Goal: Book appointment/travel/reservation

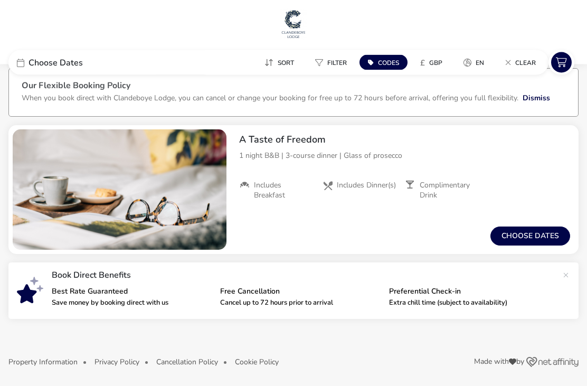
scroll to position [17, 0]
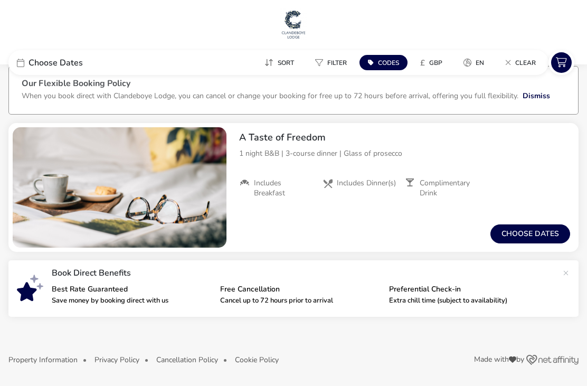
click at [518, 233] on button "Choose dates" at bounding box center [531, 233] width 80 height 19
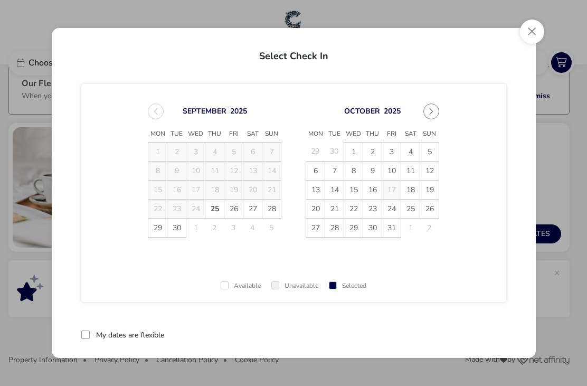
click at [316, 227] on span "27" at bounding box center [315, 228] width 18 height 18
click at [338, 230] on span "28" at bounding box center [335, 228] width 18 height 18
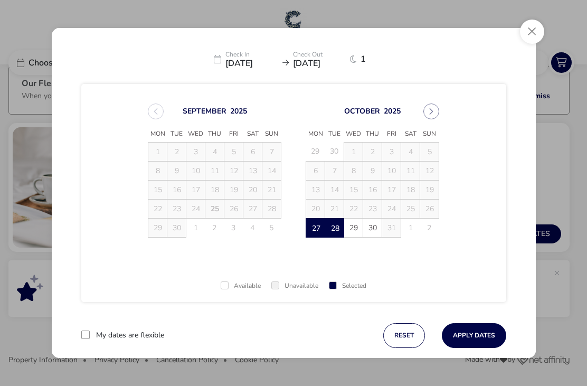
click at [474, 332] on button "Apply Dates" at bounding box center [474, 335] width 64 height 25
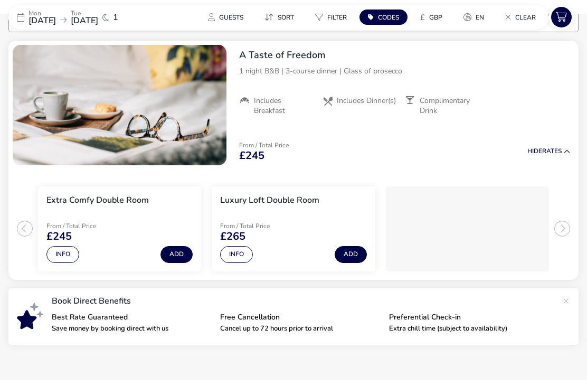
scroll to position [93, 0]
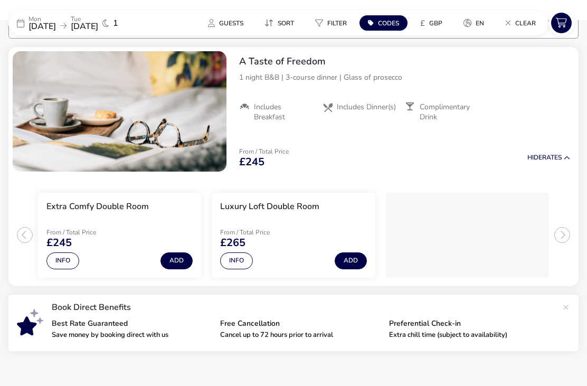
click at [79, 260] on button "Info" at bounding box center [62, 260] width 33 height 17
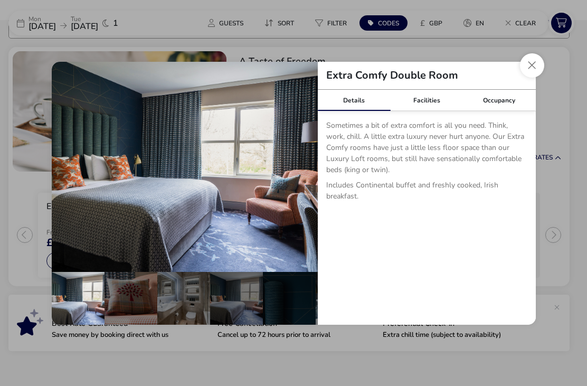
click at [525, 90] on div "Extra Comfy Double Room" at bounding box center [427, 76] width 218 height 28
click at [533, 76] on button "Close dialog" at bounding box center [532, 65] width 24 height 24
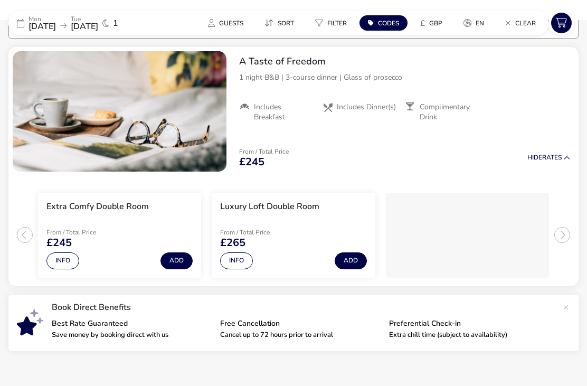
click at [246, 258] on button "Info" at bounding box center [236, 260] width 33 height 17
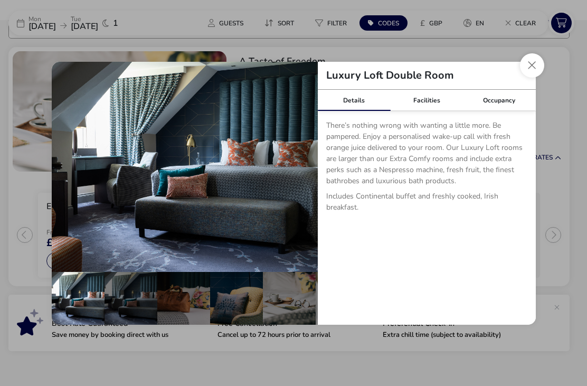
click at [535, 78] on button "Close dialog" at bounding box center [532, 65] width 24 height 24
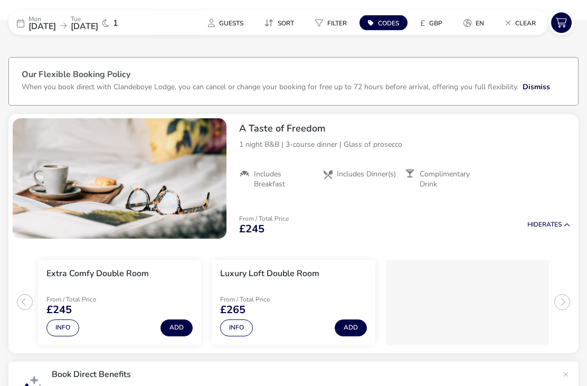
scroll to position [0, 0]
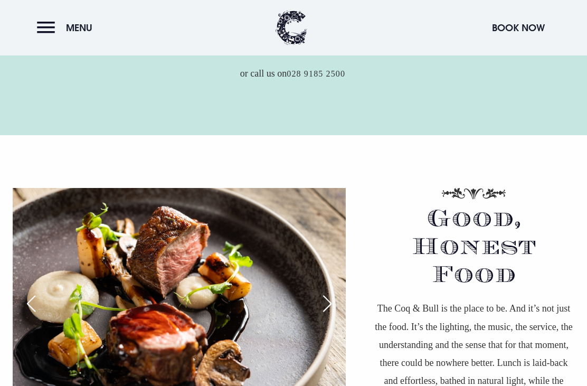
scroll to position [610, 0]
